Goal: Task Accomplishment & Management: Manage account settings

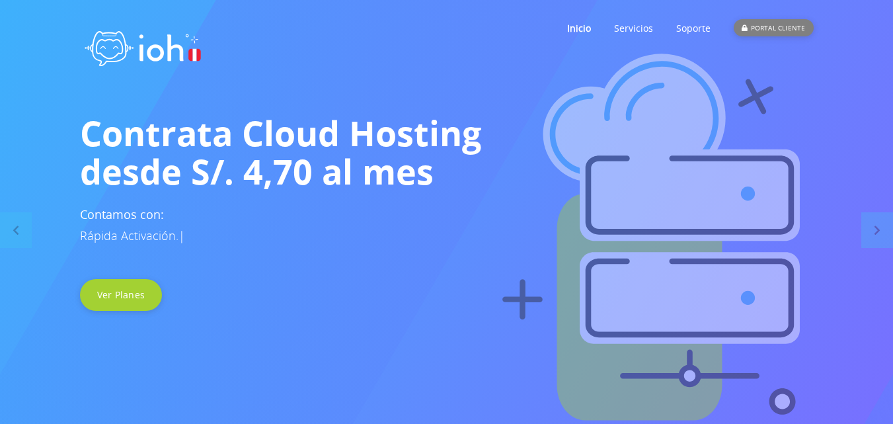
click at [764, 29] on div "PORTAL CLIENTE" at bounding box center [773, 27] width 79 height 17
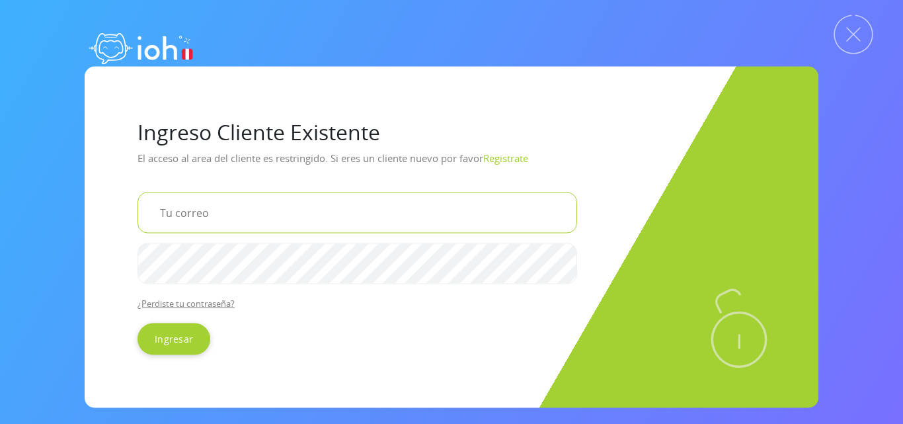
click at [313, 206] on input "email" at bounding box center [357, 212] width 440 height 41
click at [223, 215] on input "[DOMAIN_NAME]" at bounding box center [357, 212] width 440 height 41
type input "[EMAIL_ADDRESS][DOMAIN_NAME]"
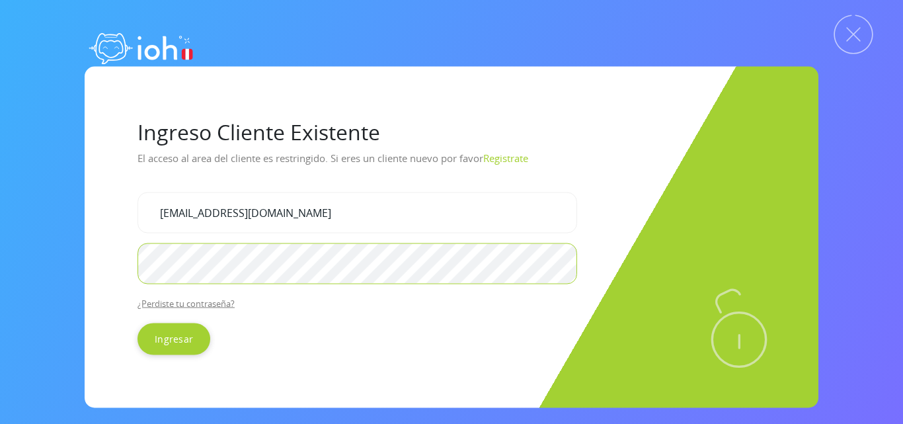
click at [137, 323] on input "Ingresar" at bounding box center [173, 339] width 73 height 32
